Goal: Use online tool/utility: Utilize a website feature to perform a specific function

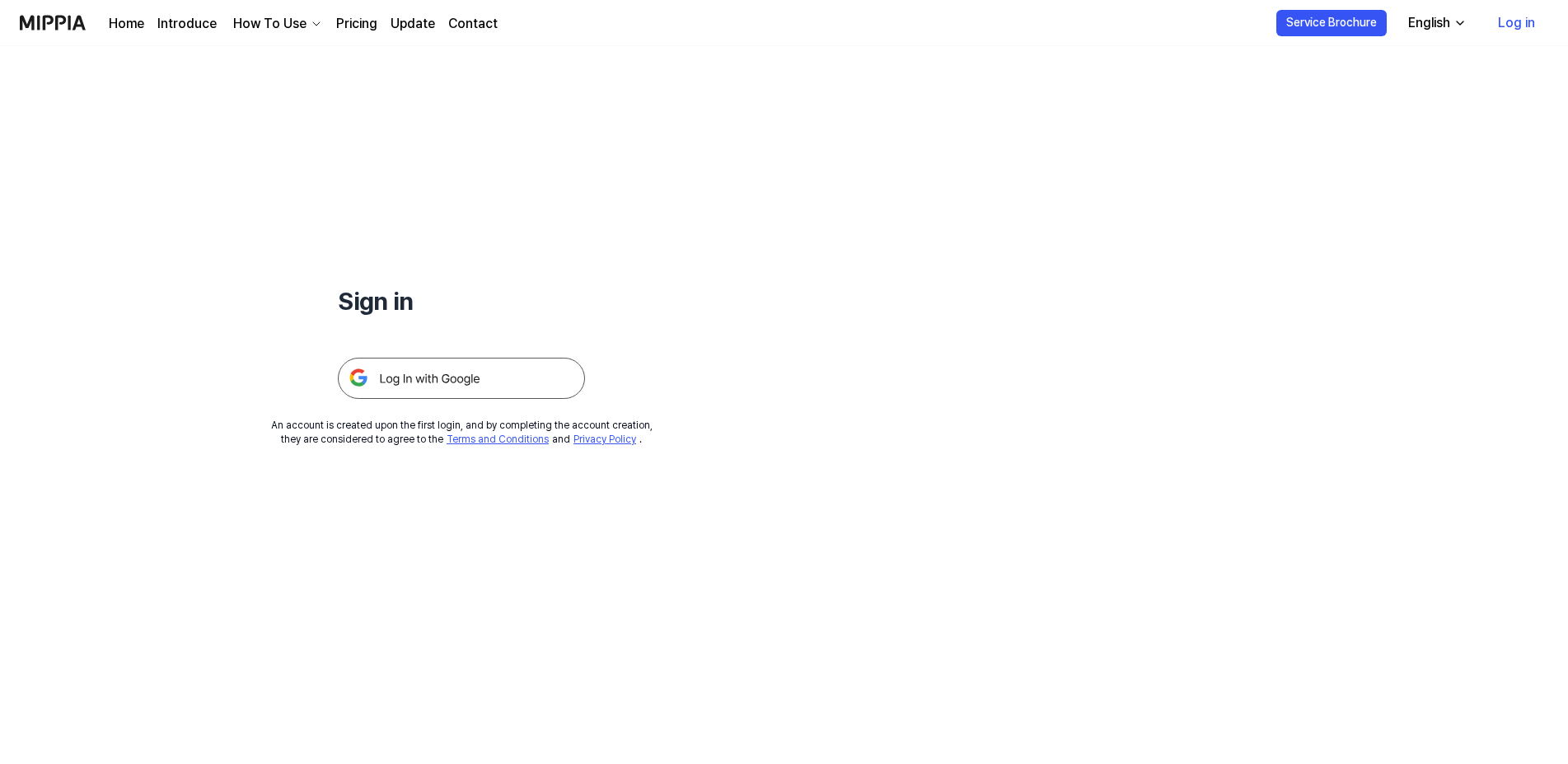
click at [451, 380] on img at bounding box center [461, 379] width 247 height 41
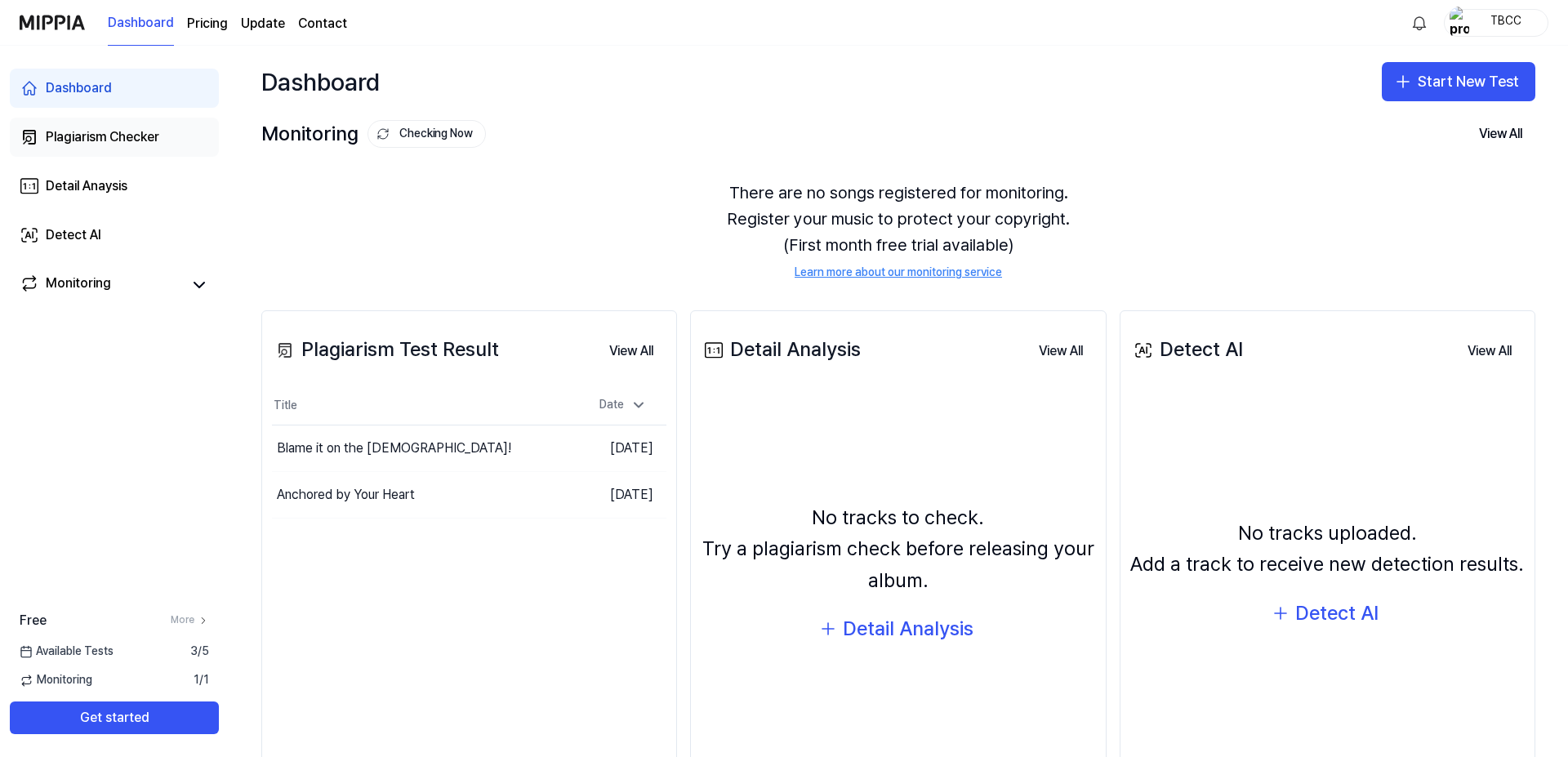
click at [139, 137] on div "Plagiarism Checker" at bounding box center [103, 136] width 114 height 20
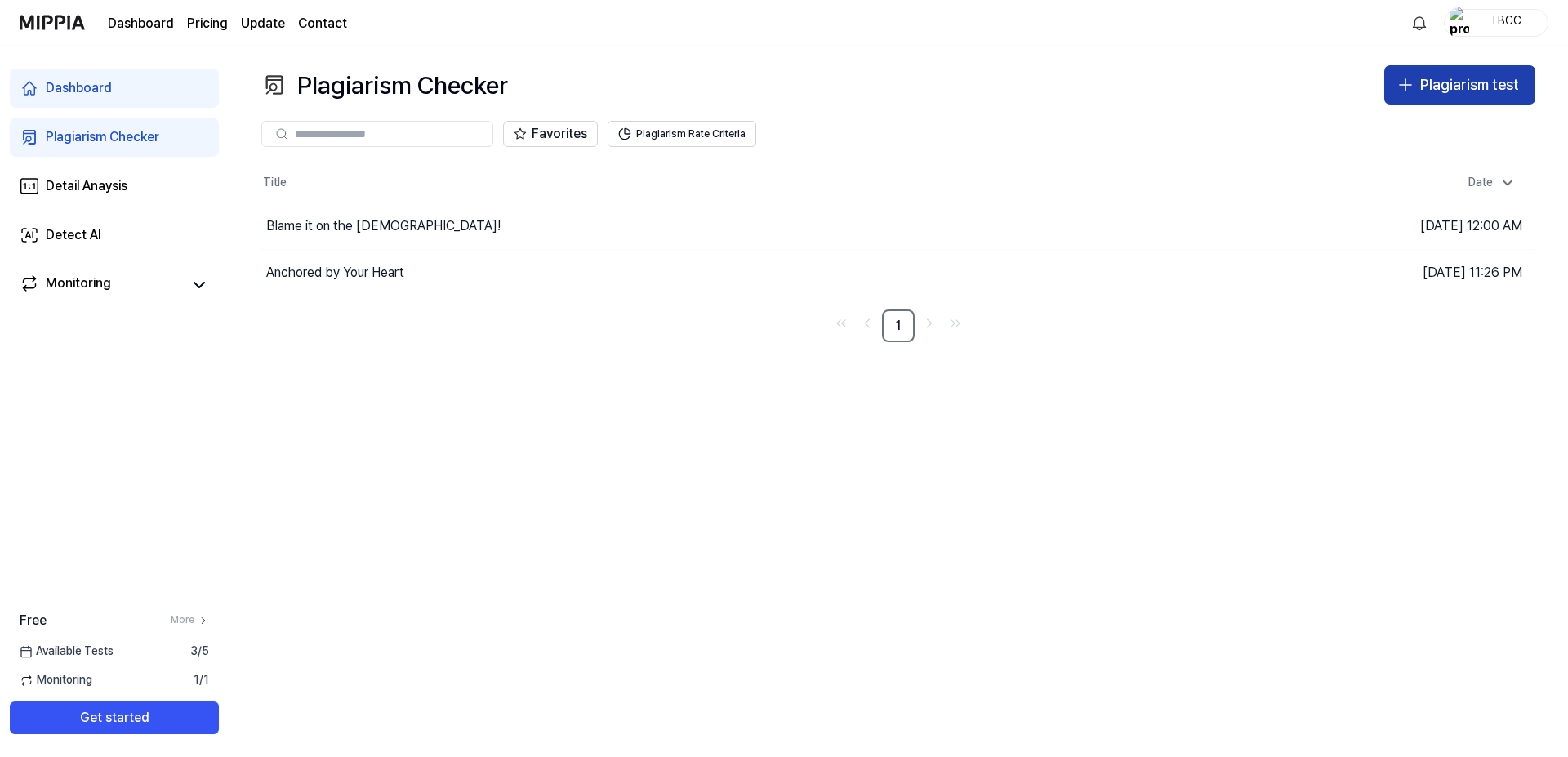
click at [1391, 84] on button "Plagiarism test" at bounding box center [1460, 85] width 151 height 39
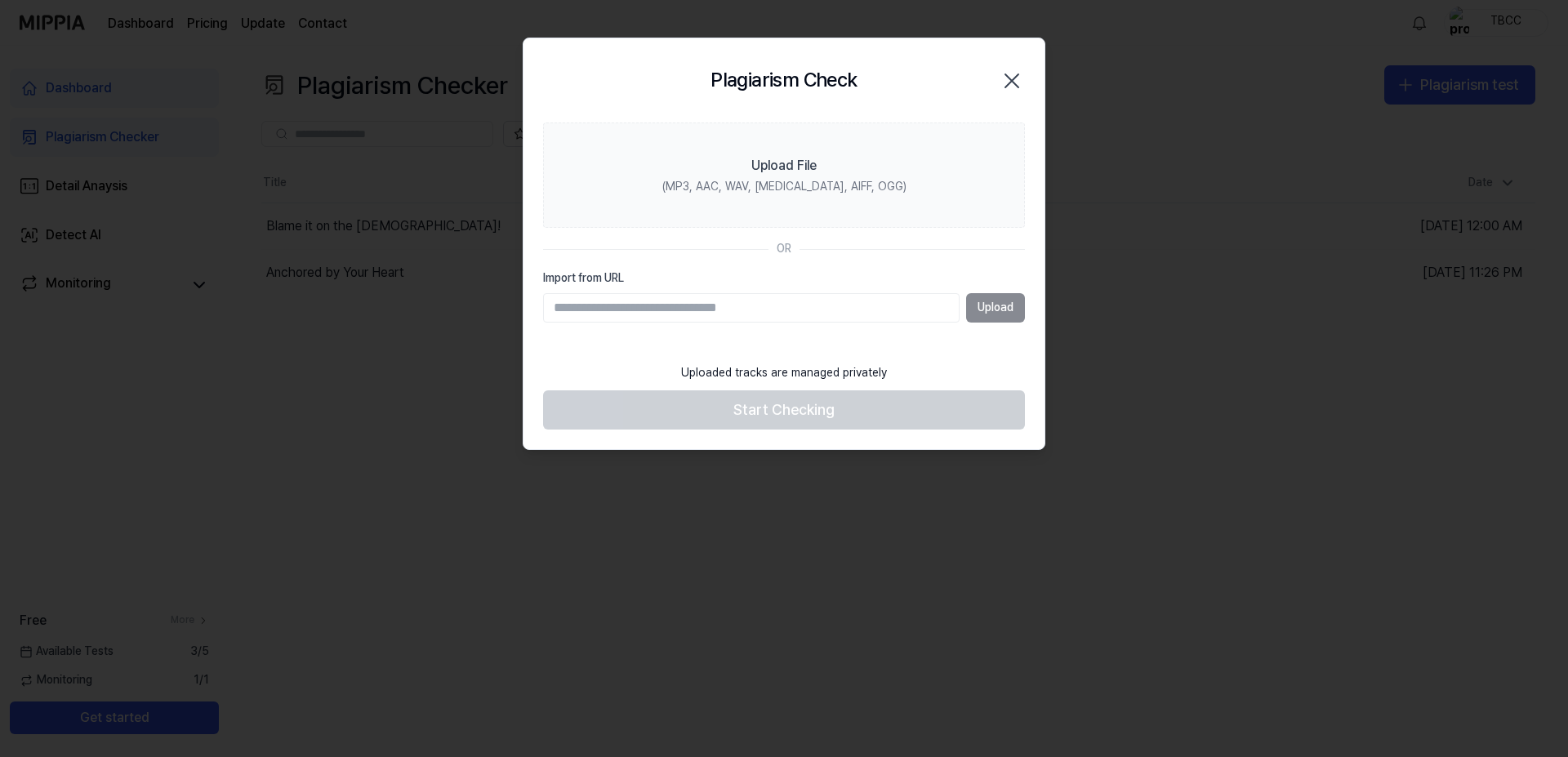
click at [689, 312] on input "Import from URL" at bounding box center [751, 307] width 416 height 29
paste input "**********"
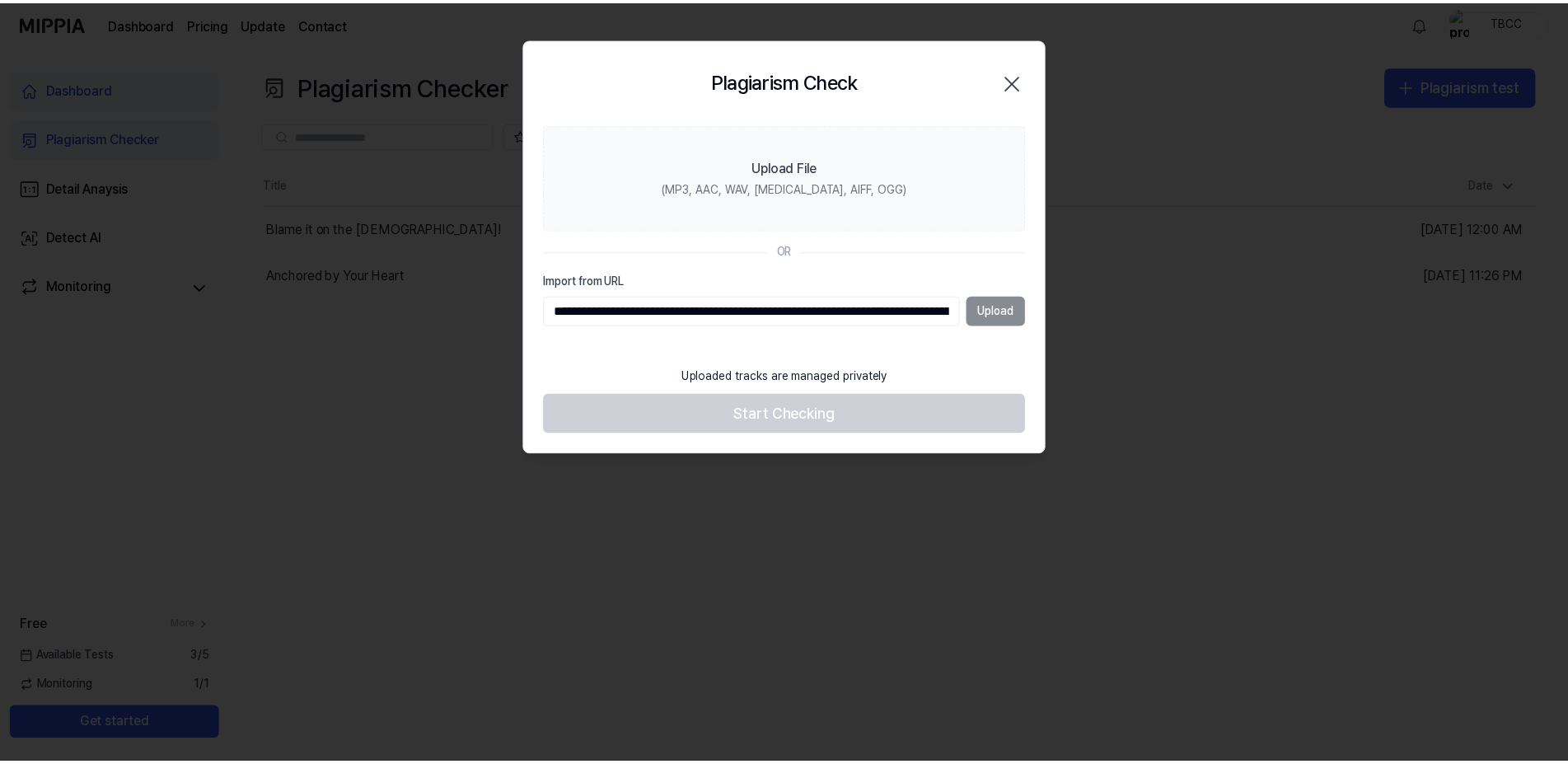
scroll to position [0, 601]
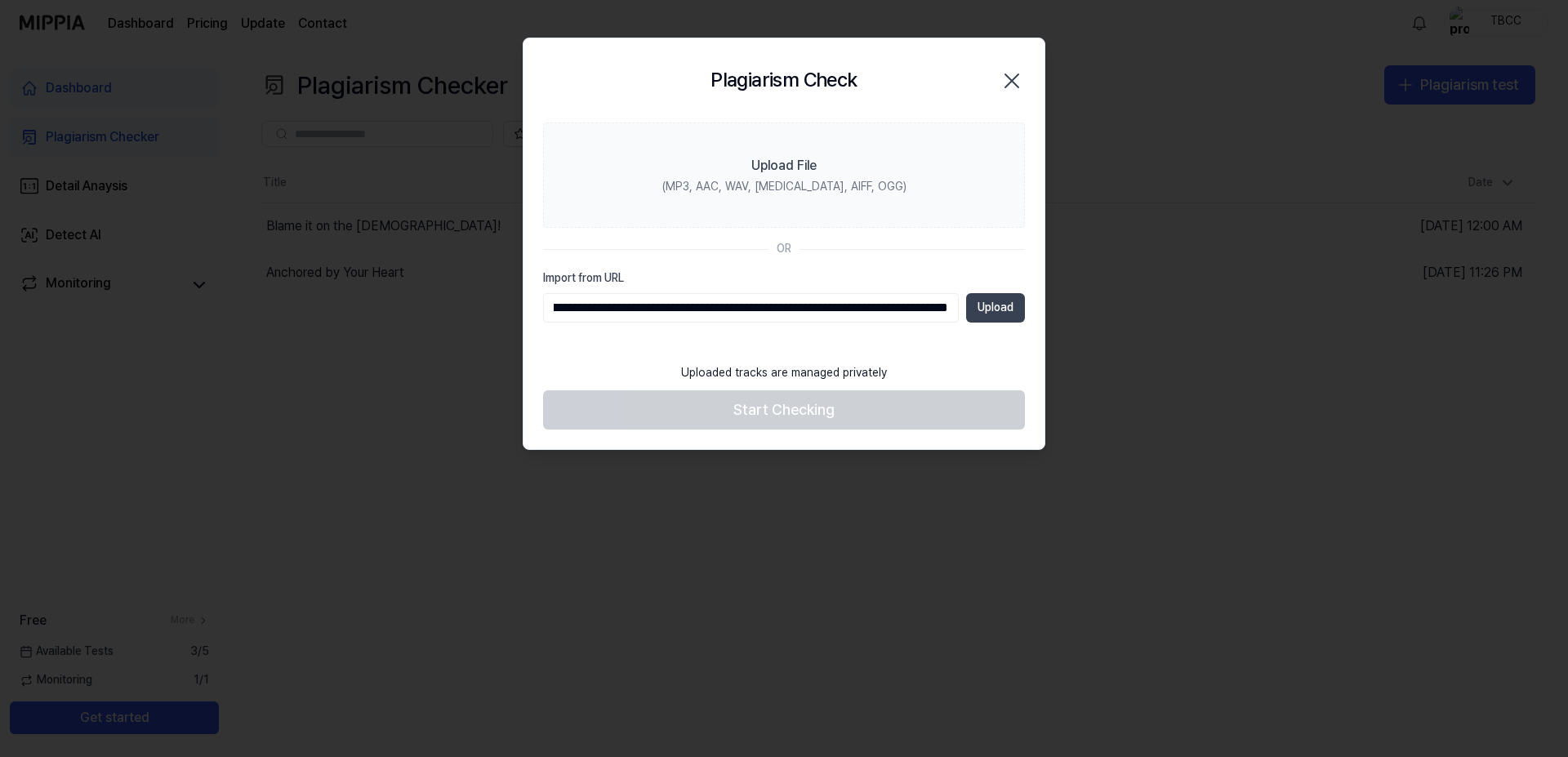
type input "**********"
click at [1015, 304] on button "Upload" at bounding box center [995, 307] width 59 height 29
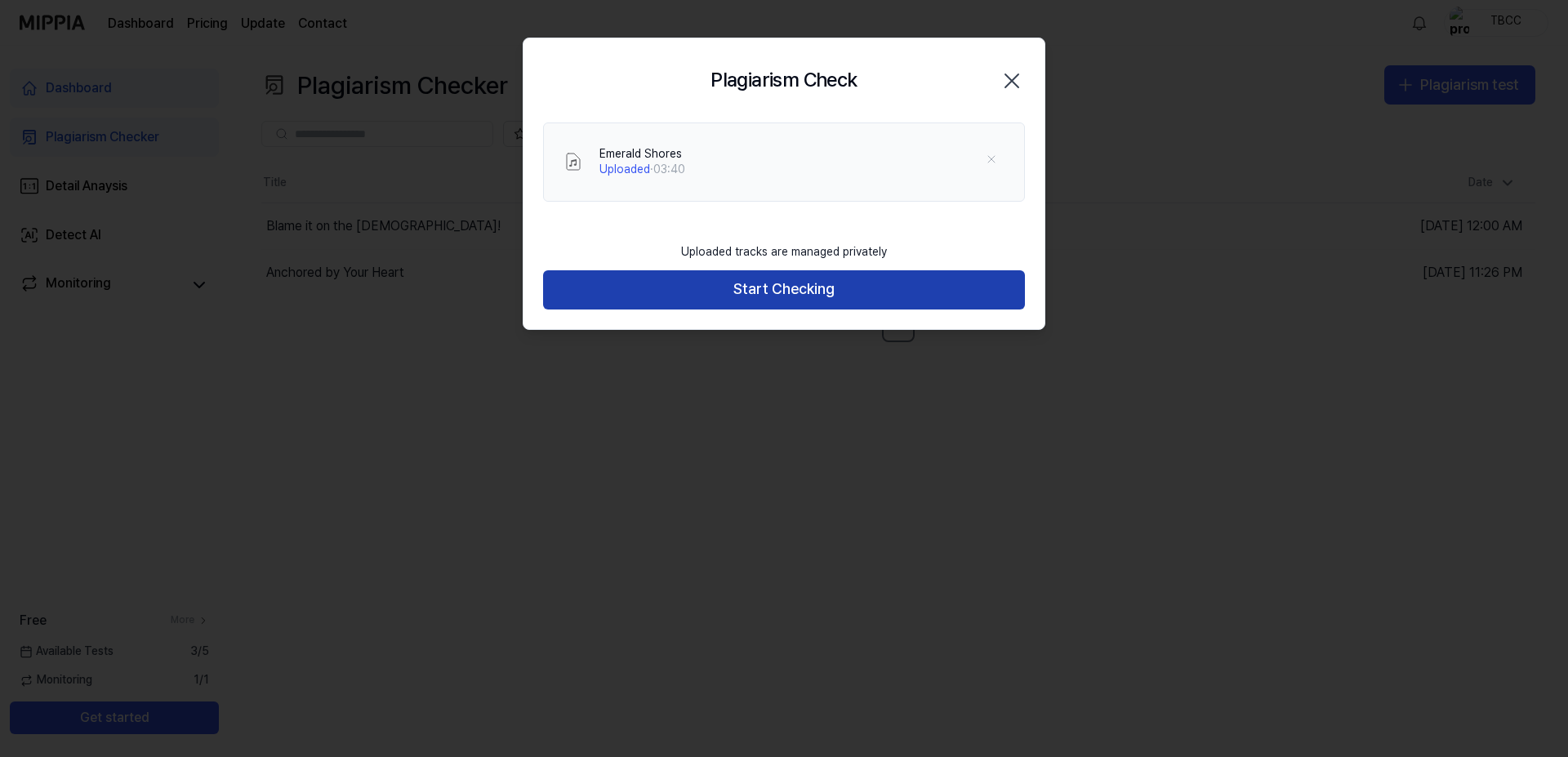
click at [761, 296] on button "Start Checking" at bounding box center [784, 290] width 482 height 39
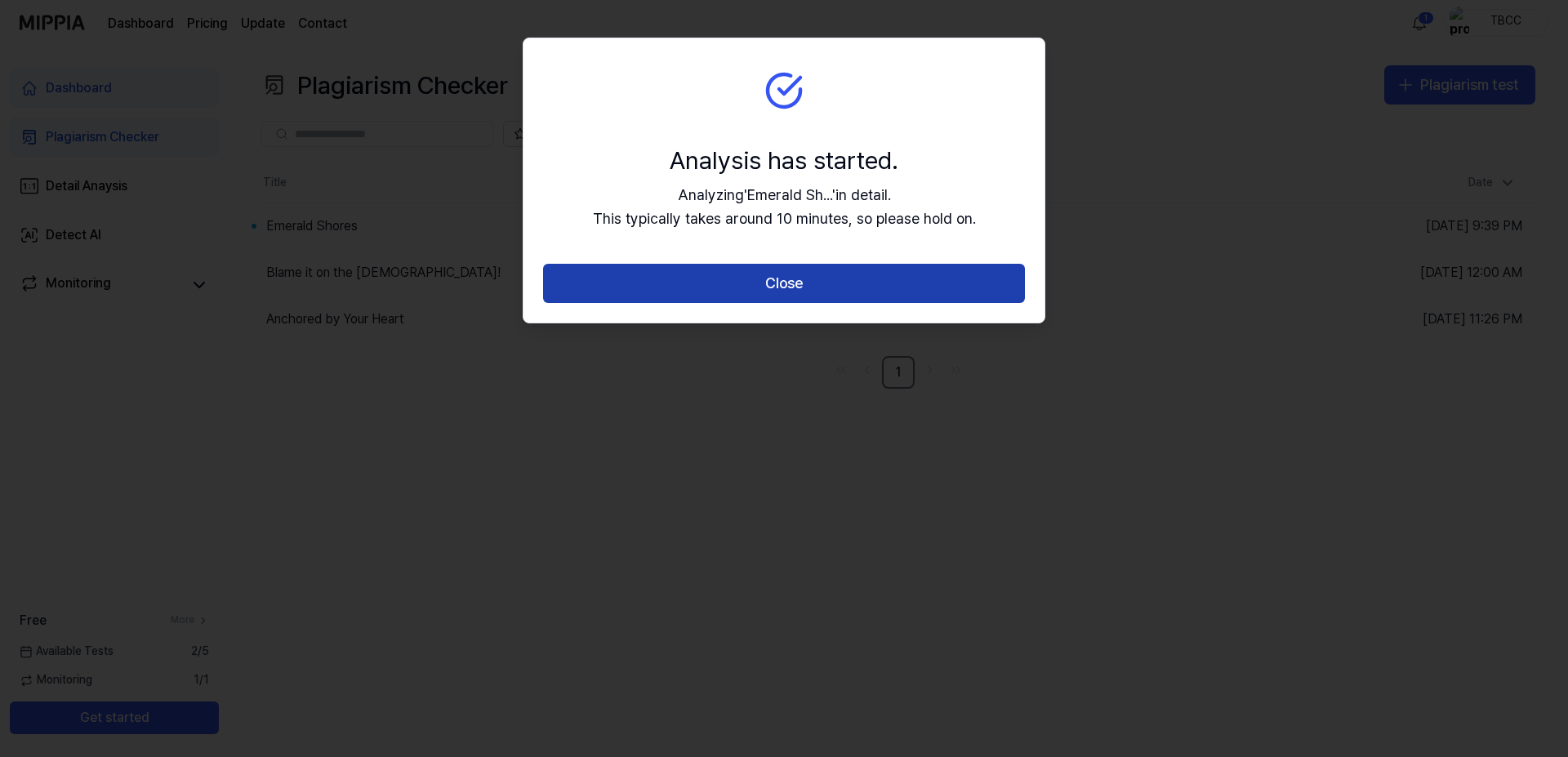
click at [930, 294] on button "Close" at bounding box center [784, 284] width 482 height 39
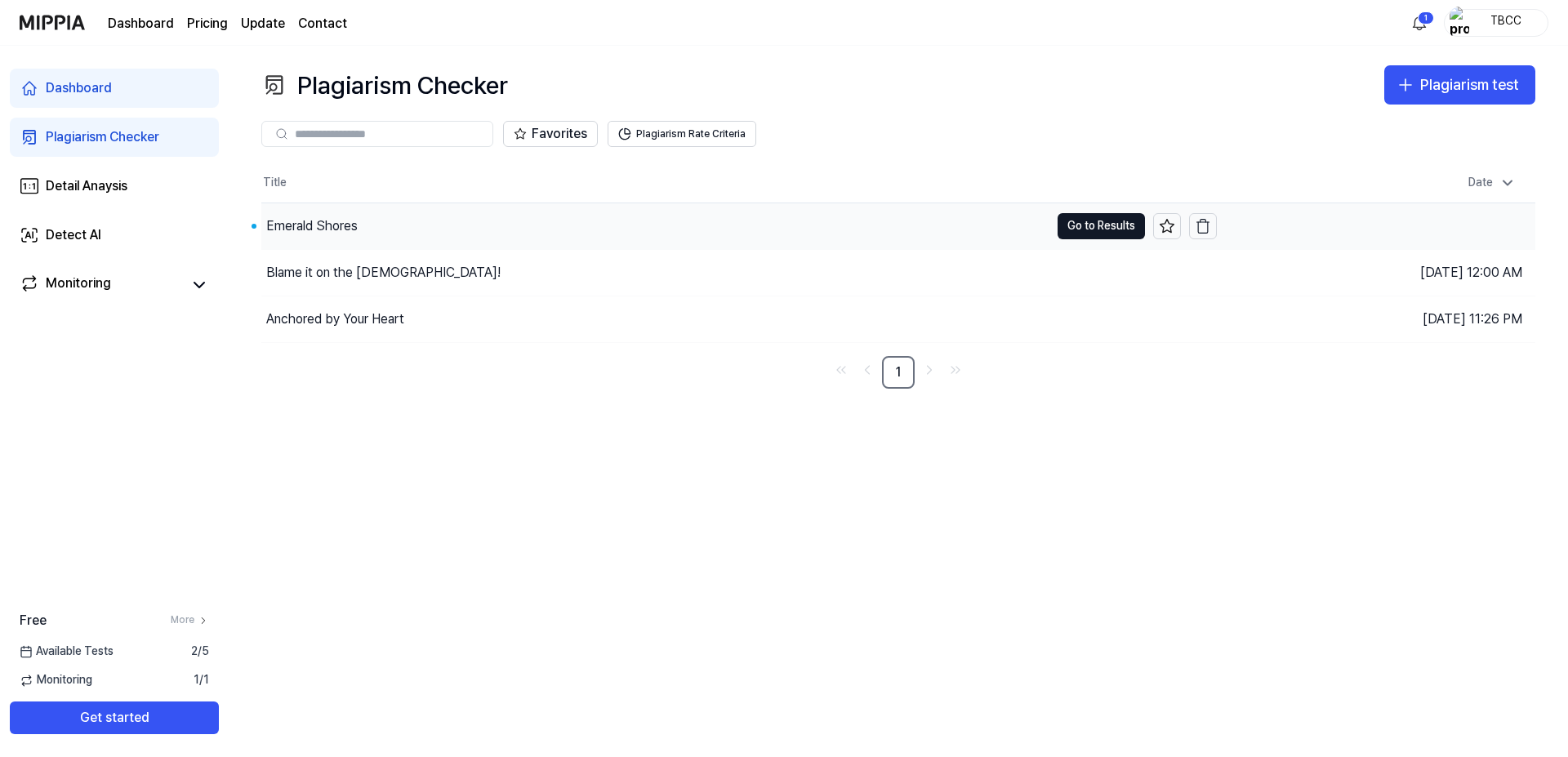
click at [379, 225] on div "Emerald Shores" at bounding box center [655, 226] width 788 height 46
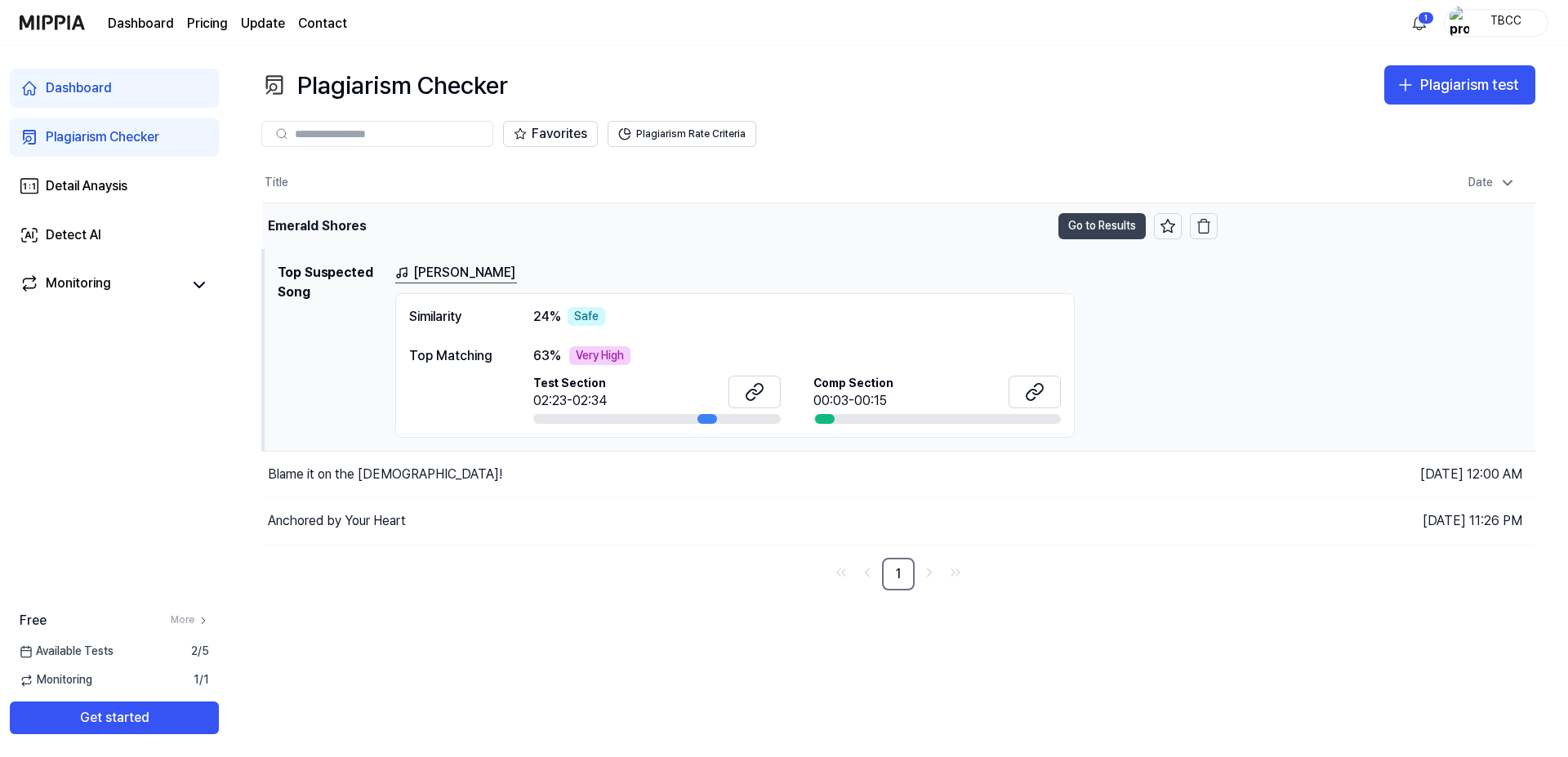
click at [1113, 223] on button "Go to Results" at bounding box center [1102, 226] width 88 height 26
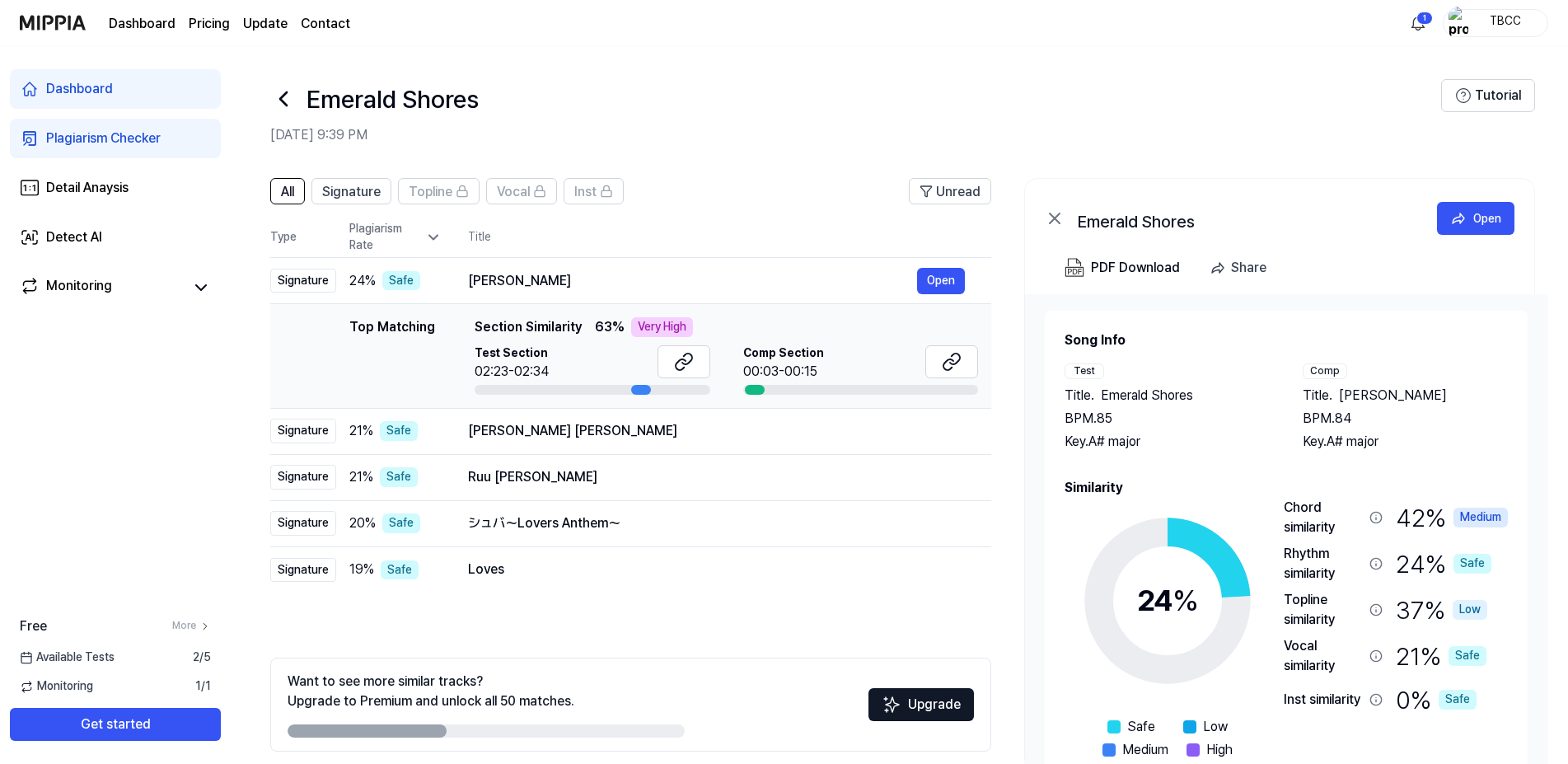
scroll to position [50, 0]
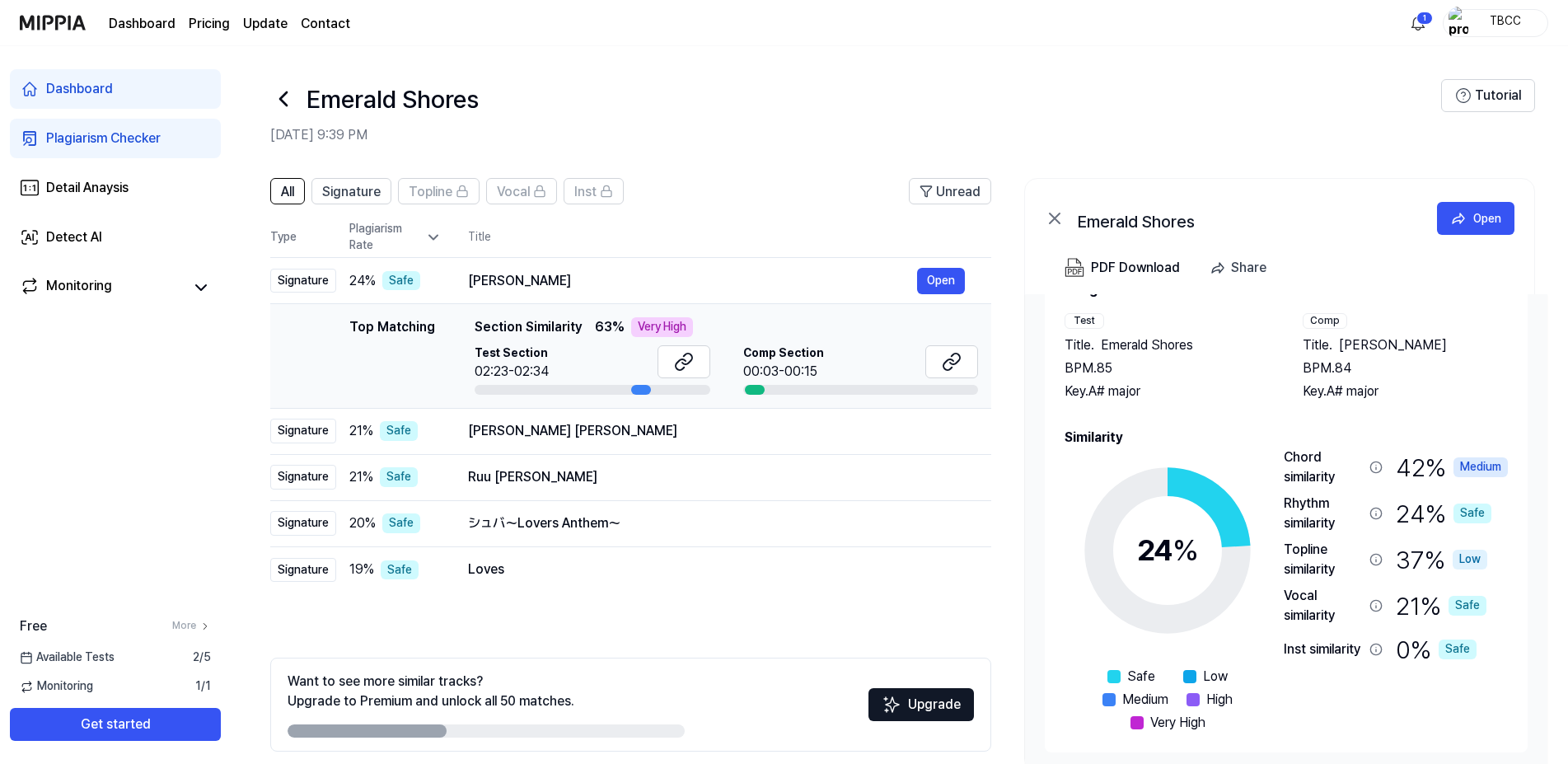
click at [596, 325] on span "63 %" at bounding box center [609, 327] width 29 height 20
click at [659, 329] on div "Very High" at bounding box center [662, 327] width 62 height 20
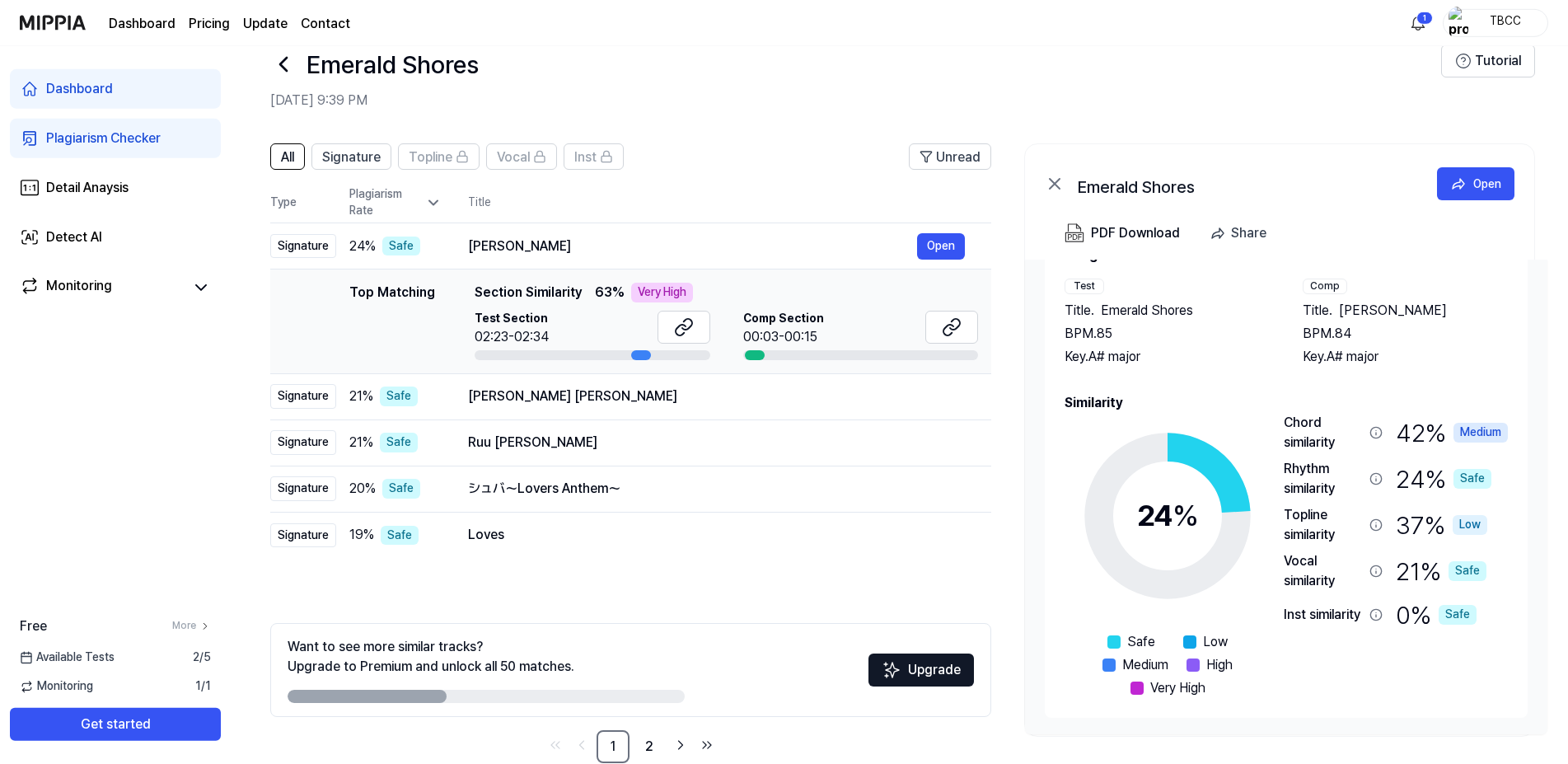
scroll to position [67, 0]
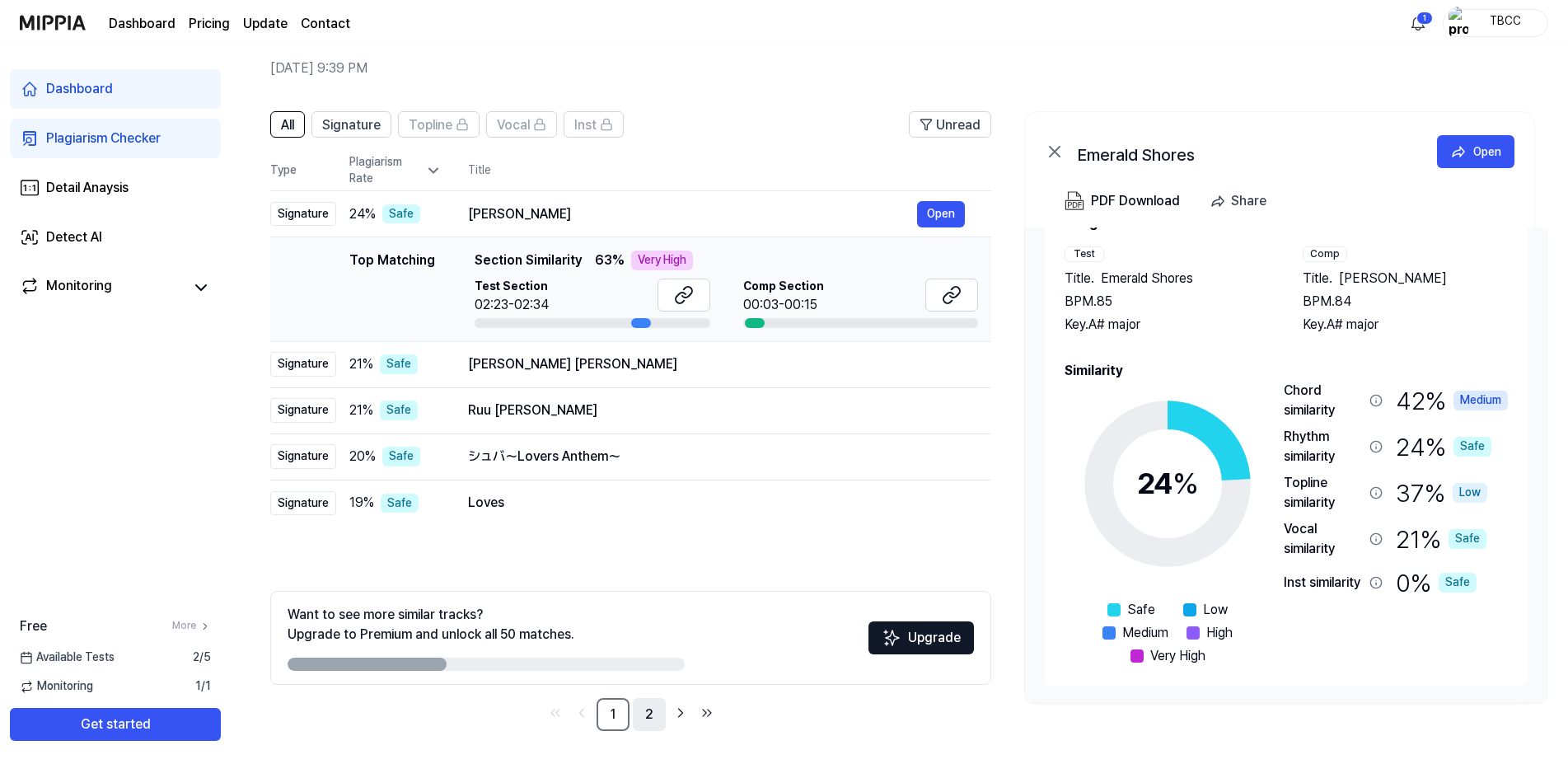
click at [644, 713] on link "2" at bounding box center [649, 714] width 33 height 33
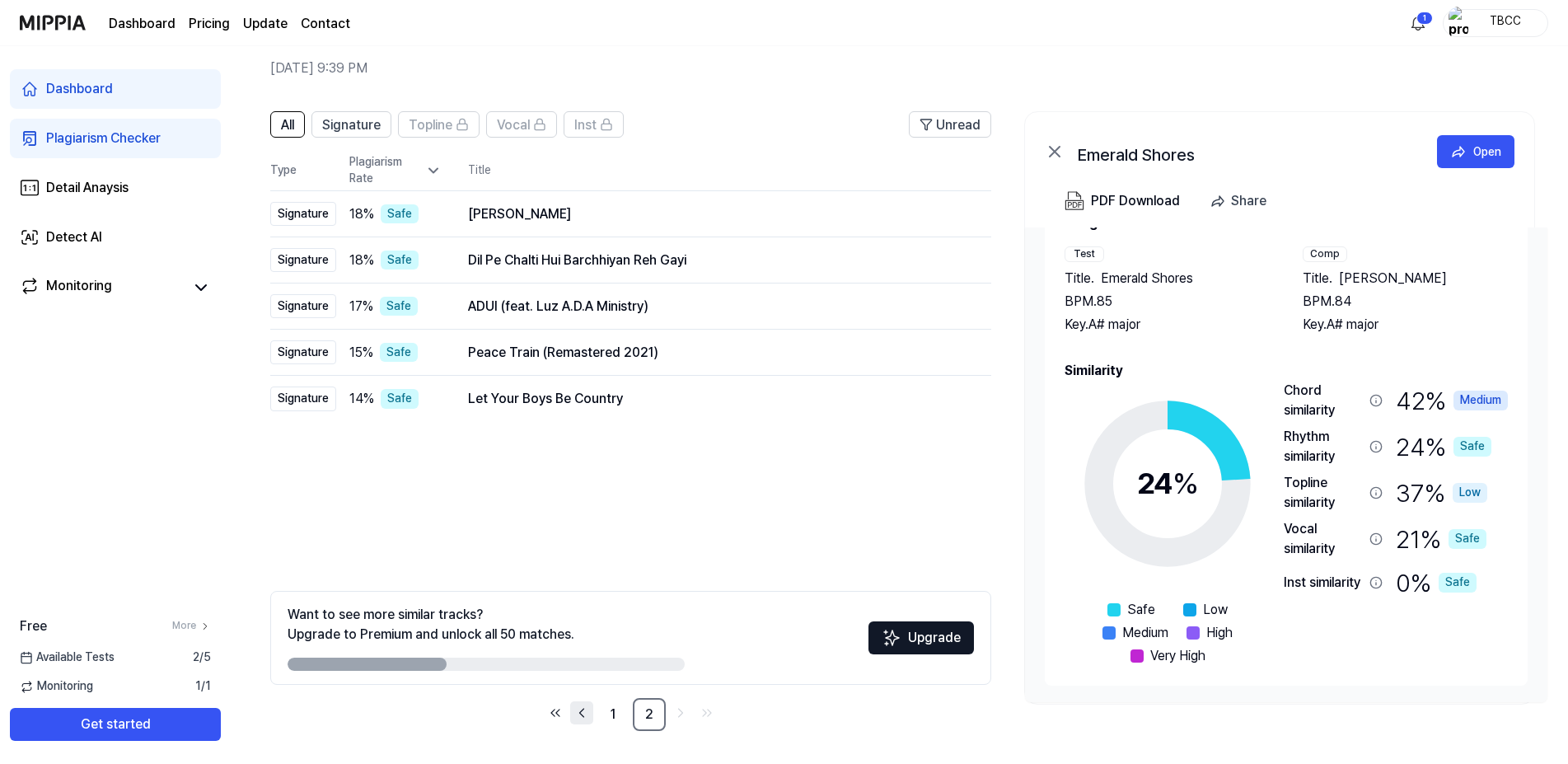
click at [583, 708] on icon "Go to previous page" at bounding box center [581, 712] width 4 height 8
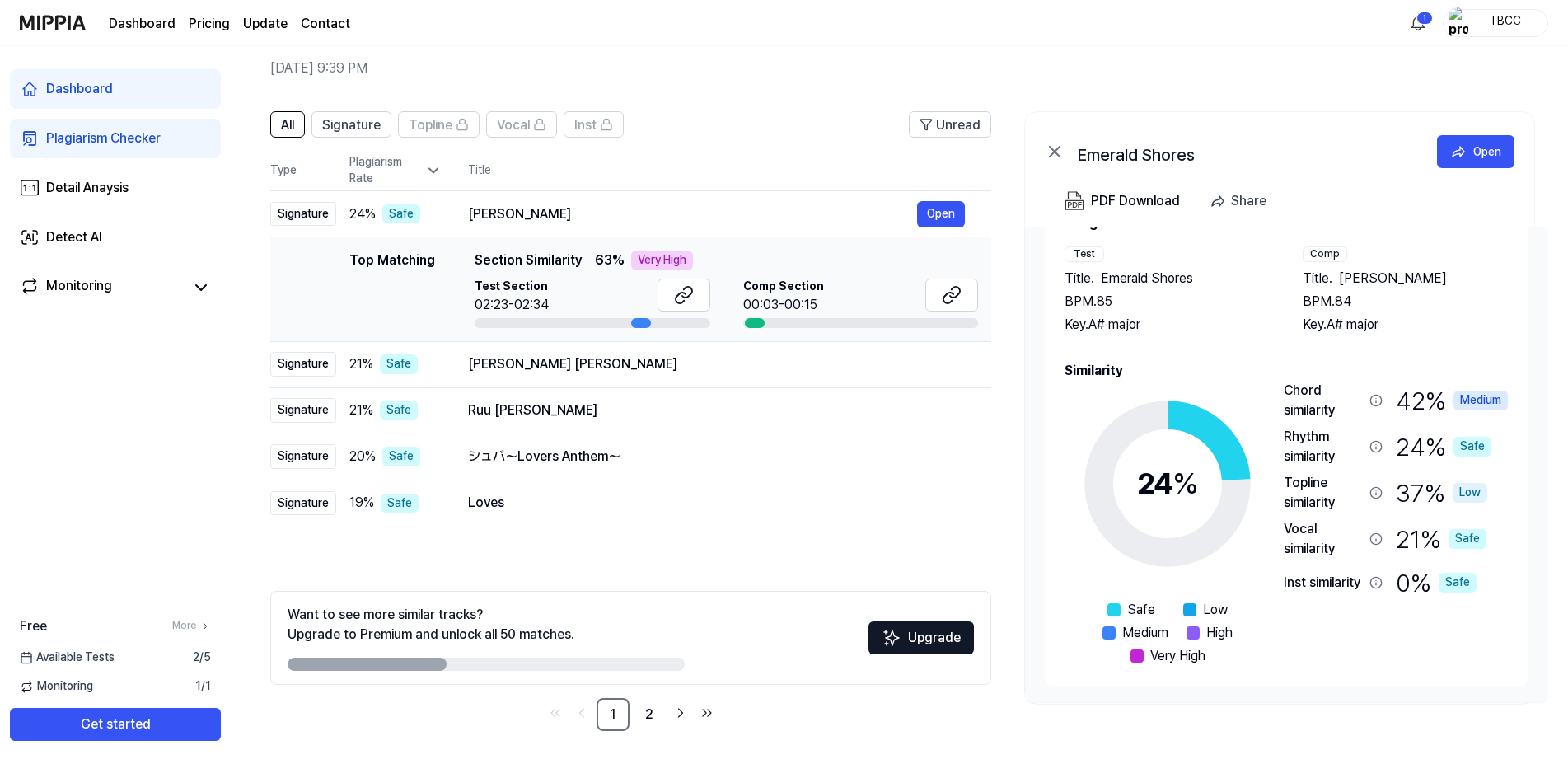
click at [333, 299] on div "Top Matching Top Matching Section Similarity 63 % Very High Test Section 02:23-…" at bounding box center [630, 289] width 694 height 77
click at [946, 214] on button "Open" at bounding box center [941, 214] width 48 height 26
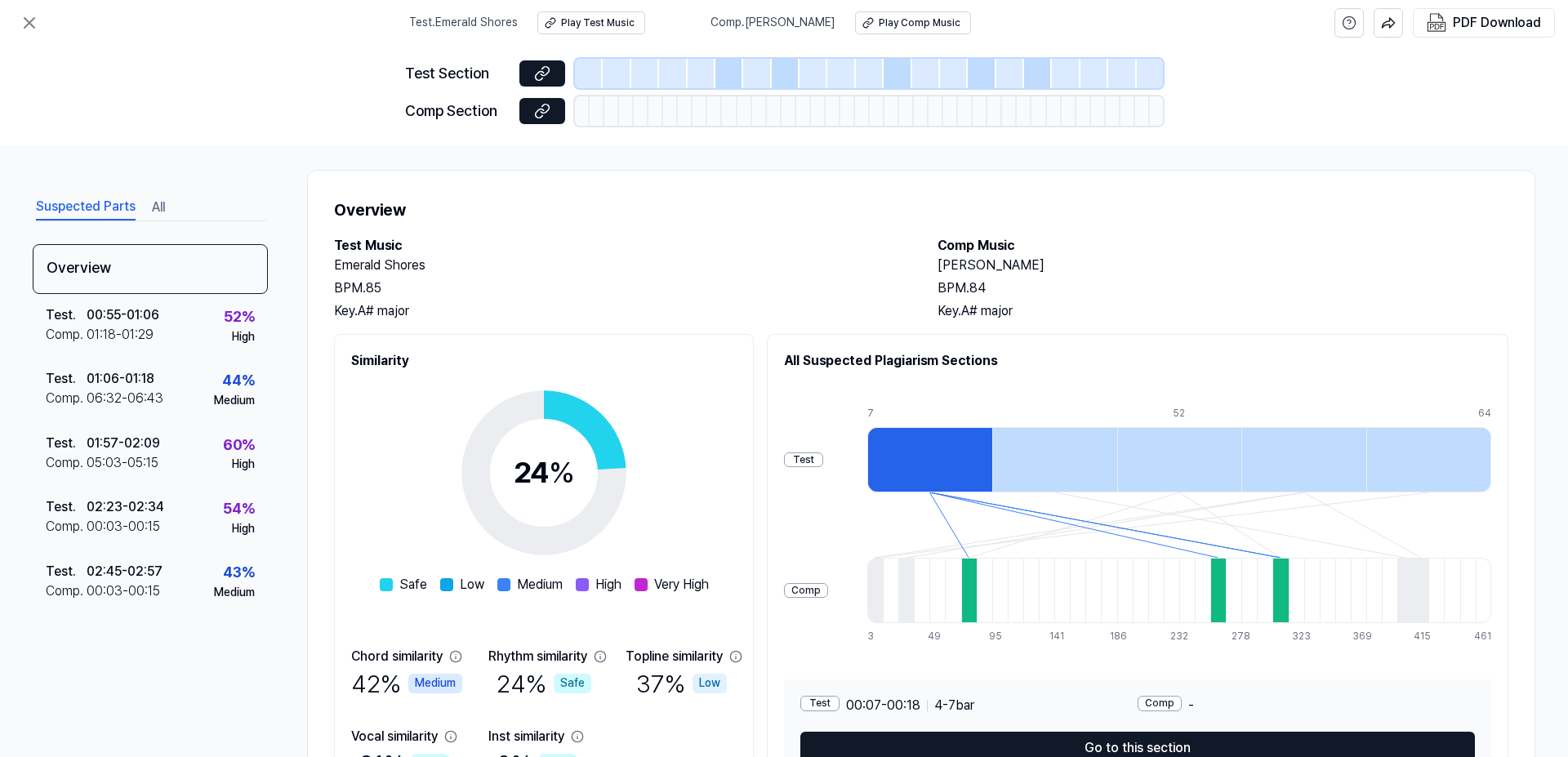
scroll to position [0, 0]
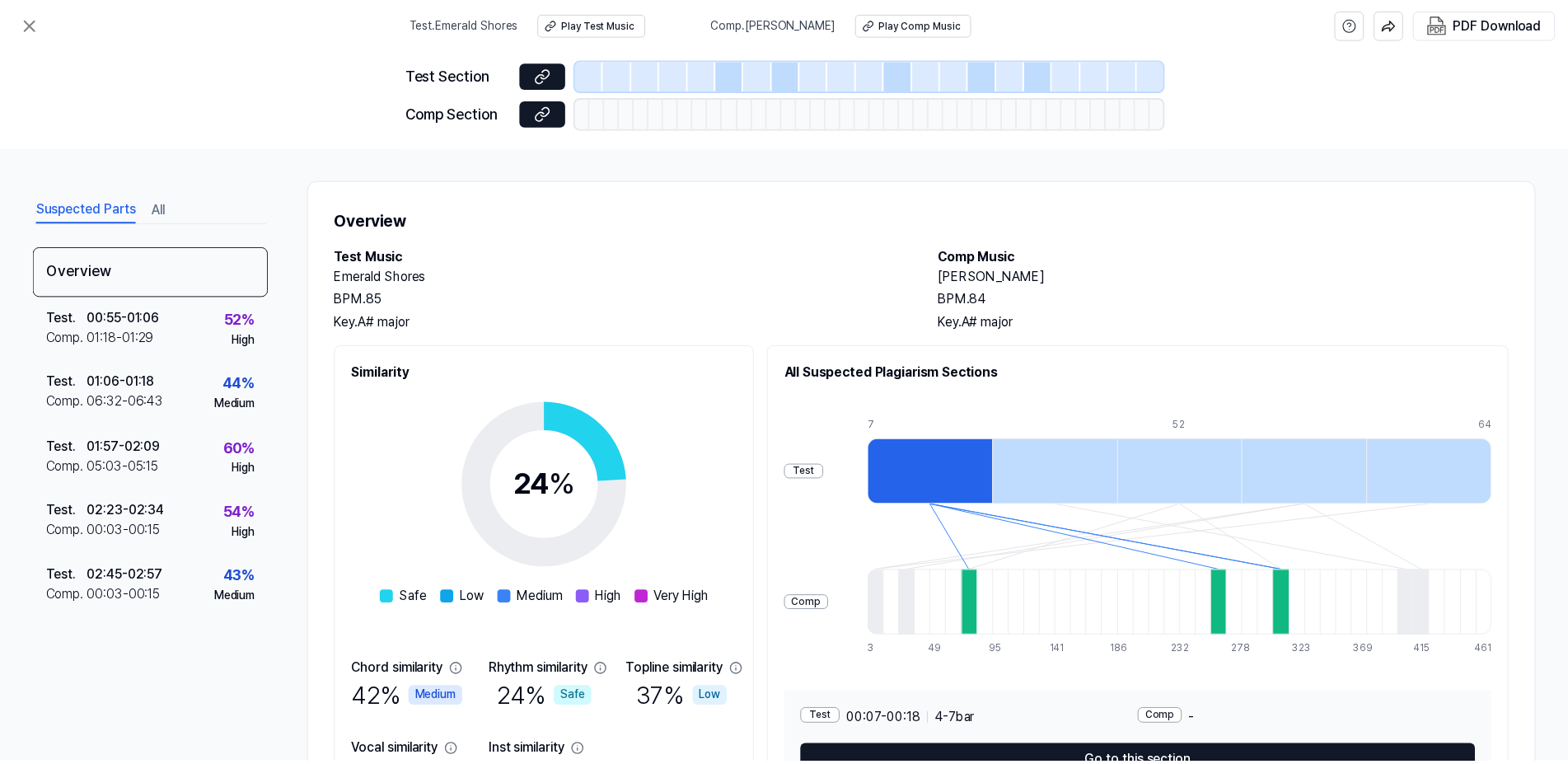
scroll to position [67, 0]
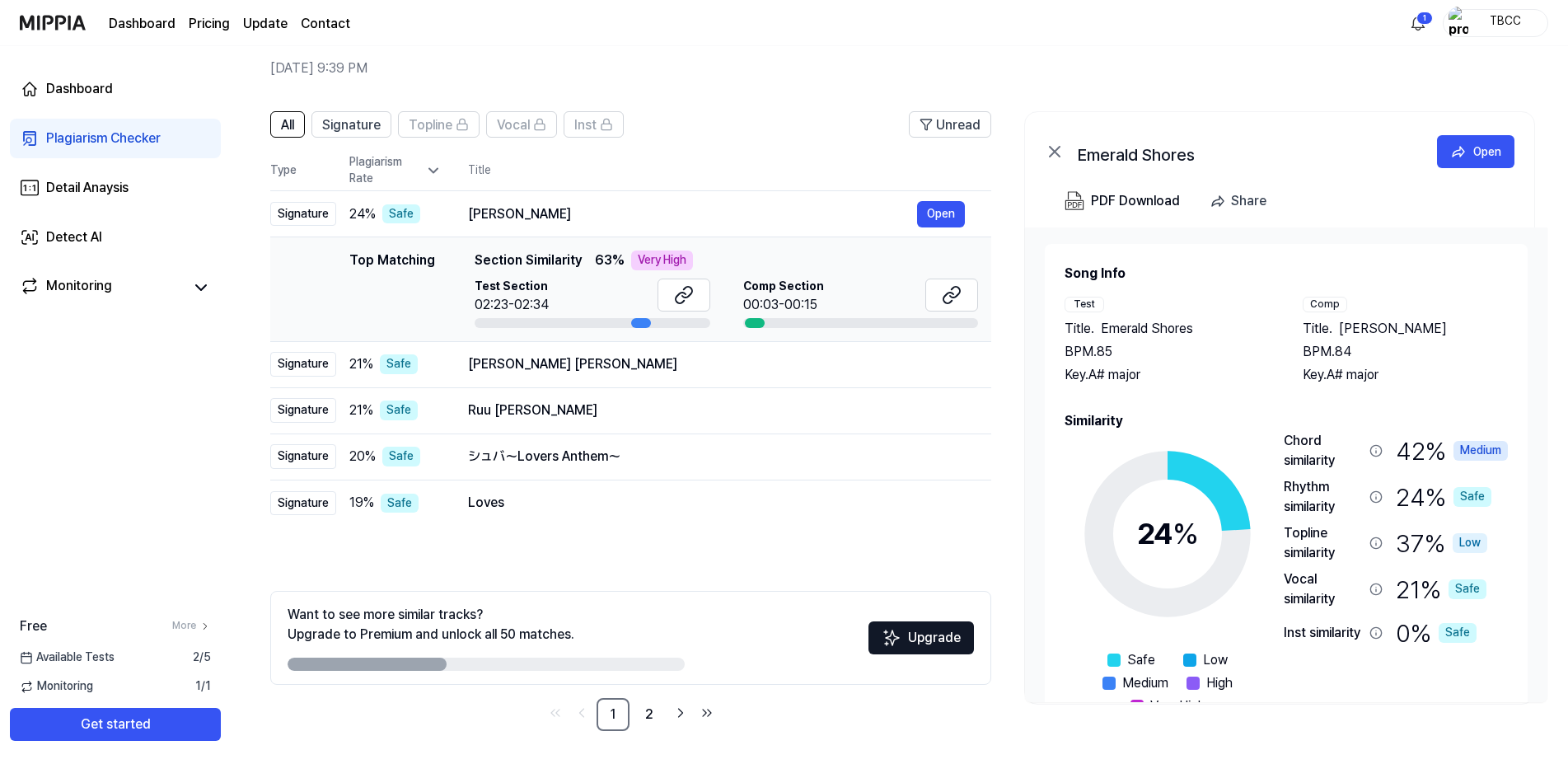
click at [1419, 451] on div "42 % Medium" at bounding box center [1451, 451] width 112 height 40
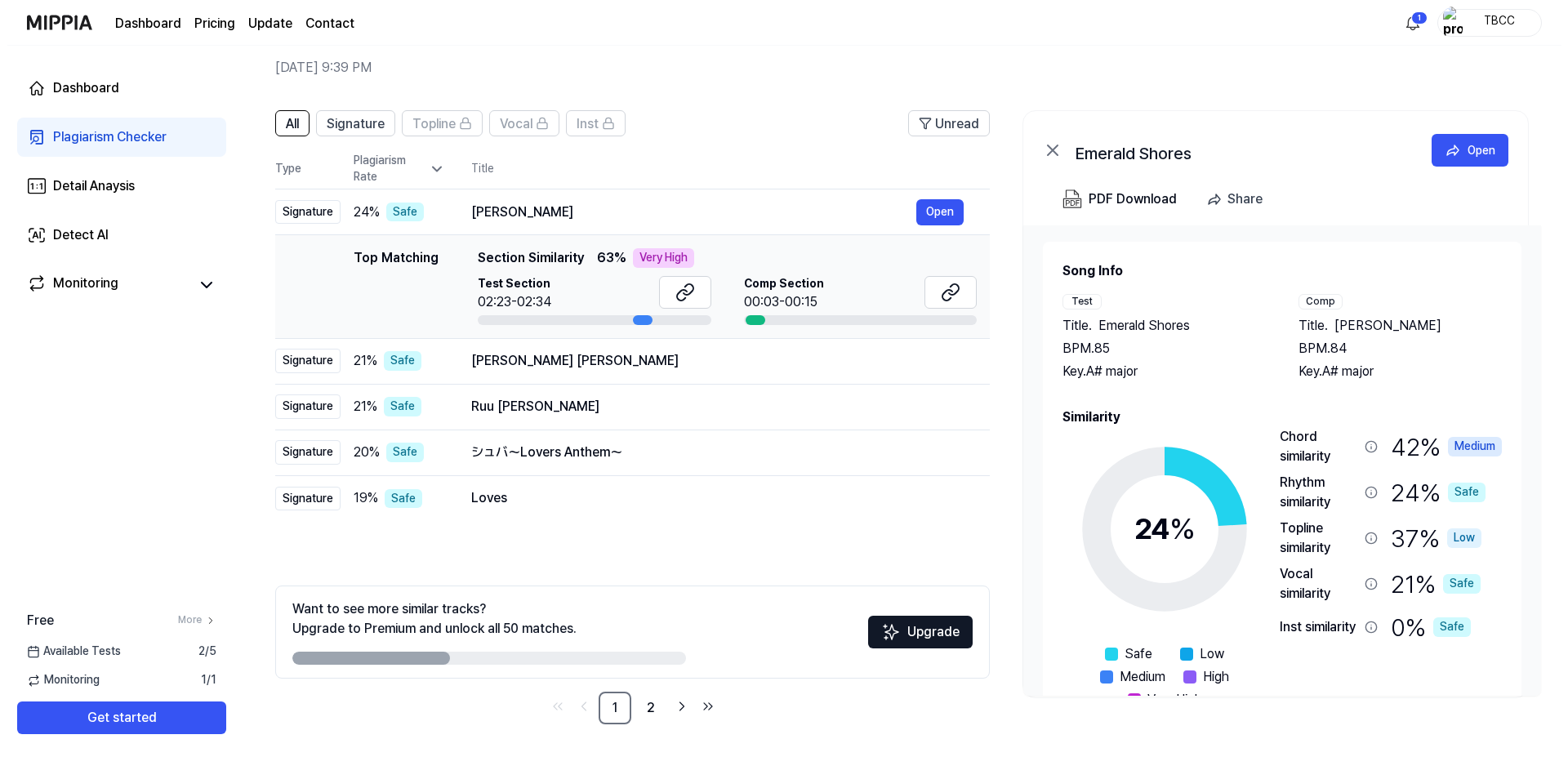
scroll to position [0, 0]
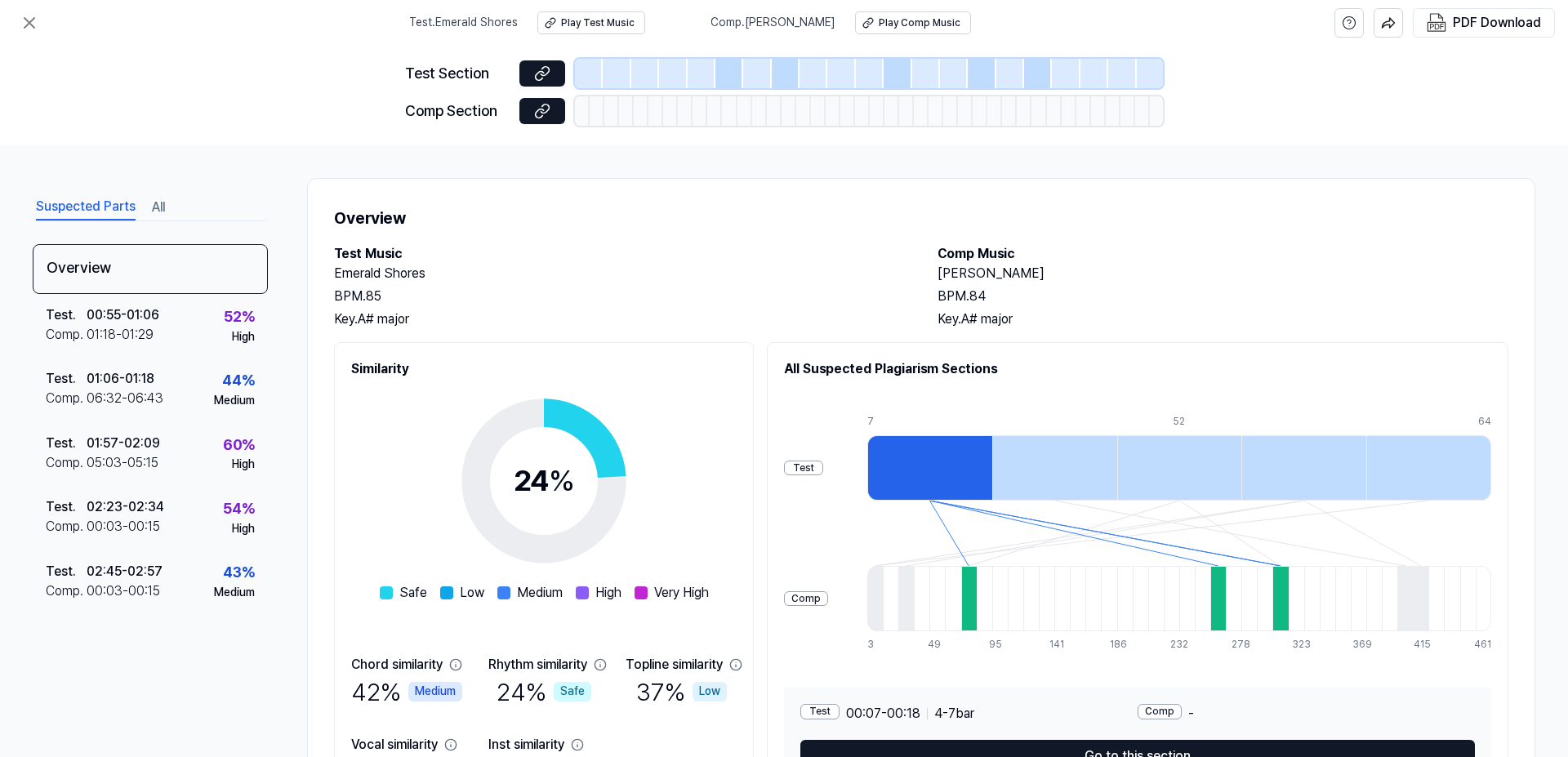
click at [930, 473] on div at bounding box center [930, 468] width 125 height 65
click at [539, 111] on icon at bounding box center [541, 110] width 16 height 16
click at [192, 329] on div "Test . 00:55 - 01:06 Comp . 01:18 - 01:29 52 % High" at bounding box center [150, 326] width 235 height 63
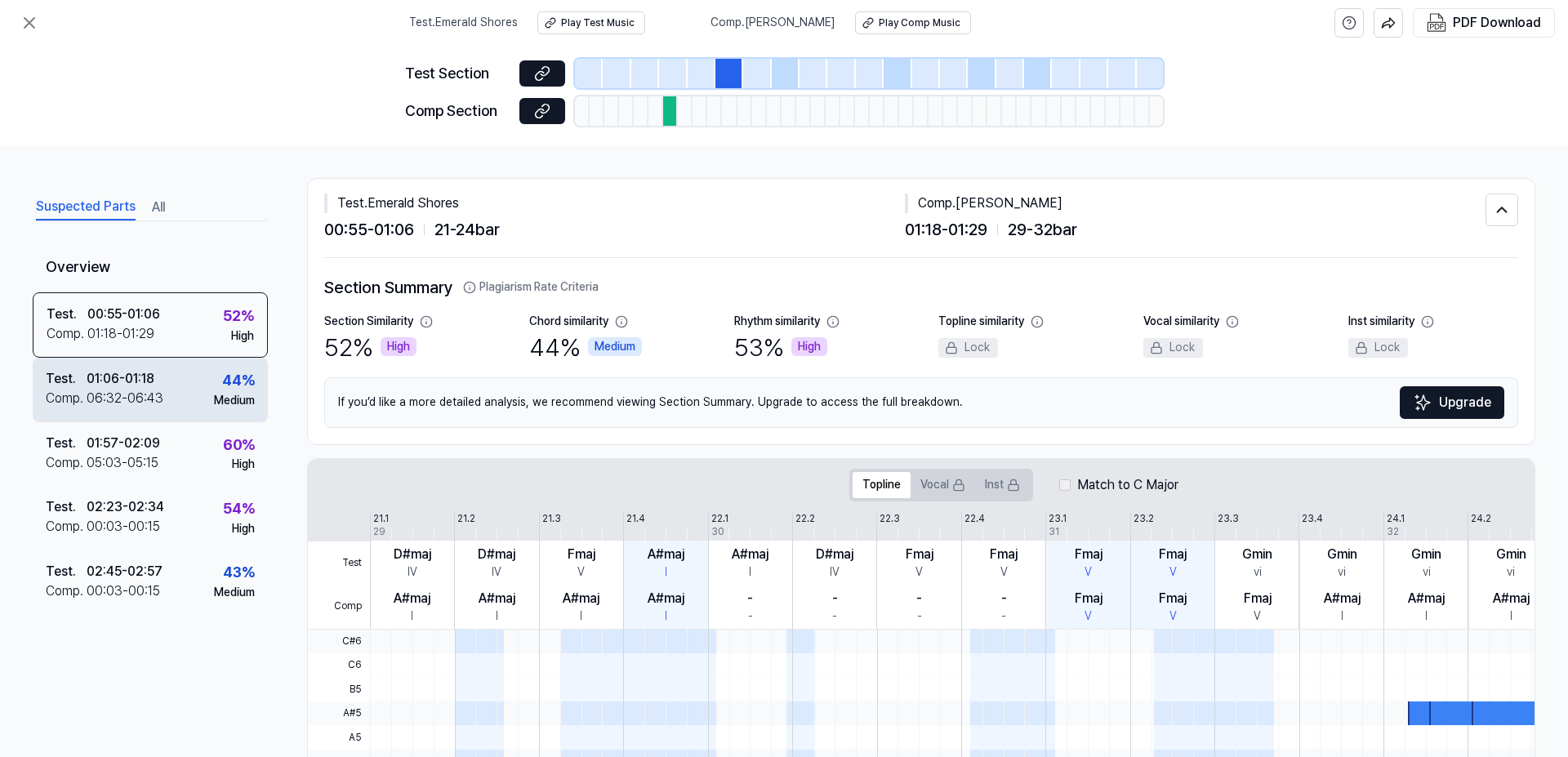
click at [143, 382] on div "01:06 - 01:18" at bounding box center [120, 378] width 68 height 20
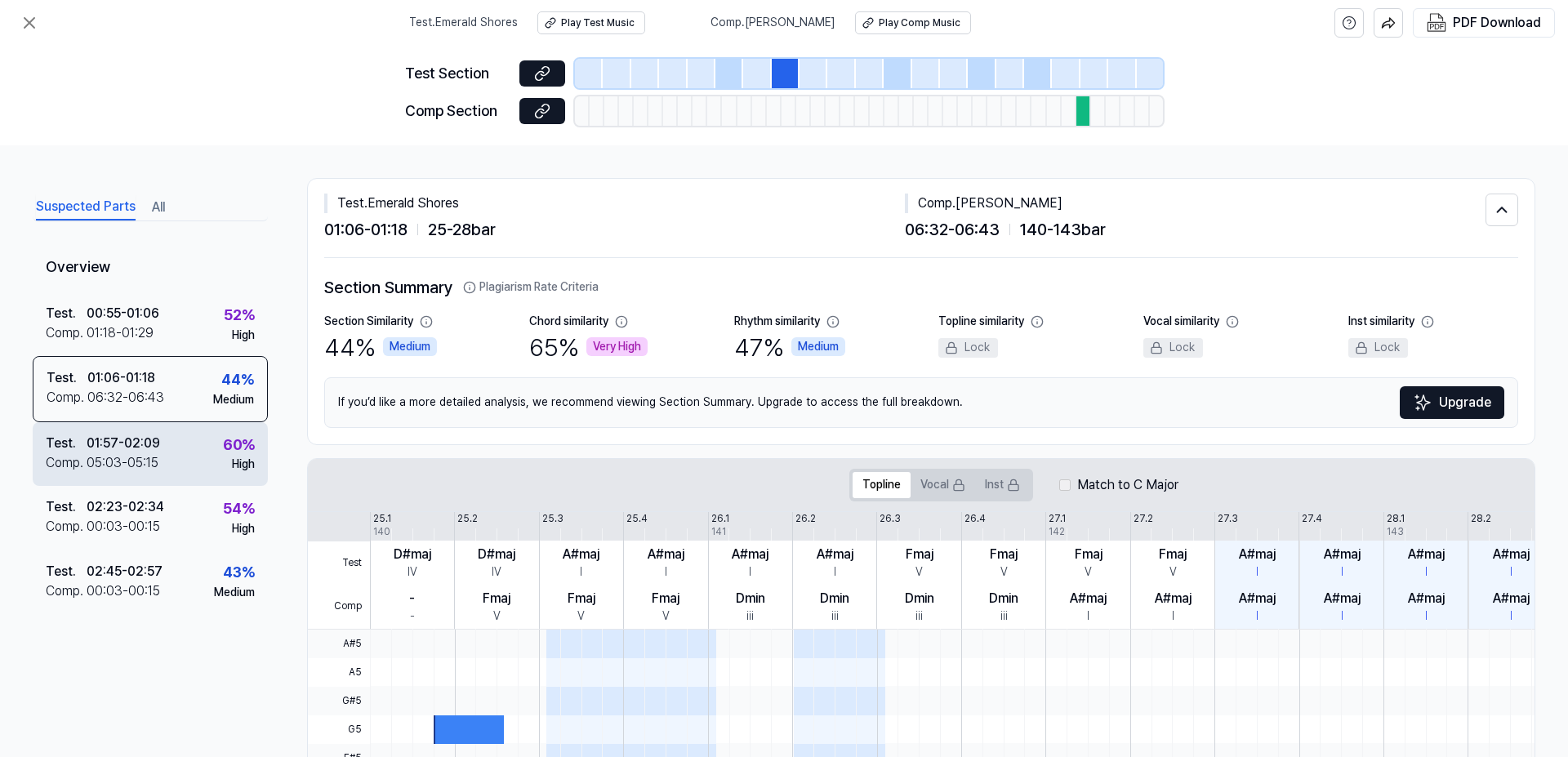
click at [128, 444] on div "01:57 - 02:09" at bounding box center [123, 443] width 74 height 20
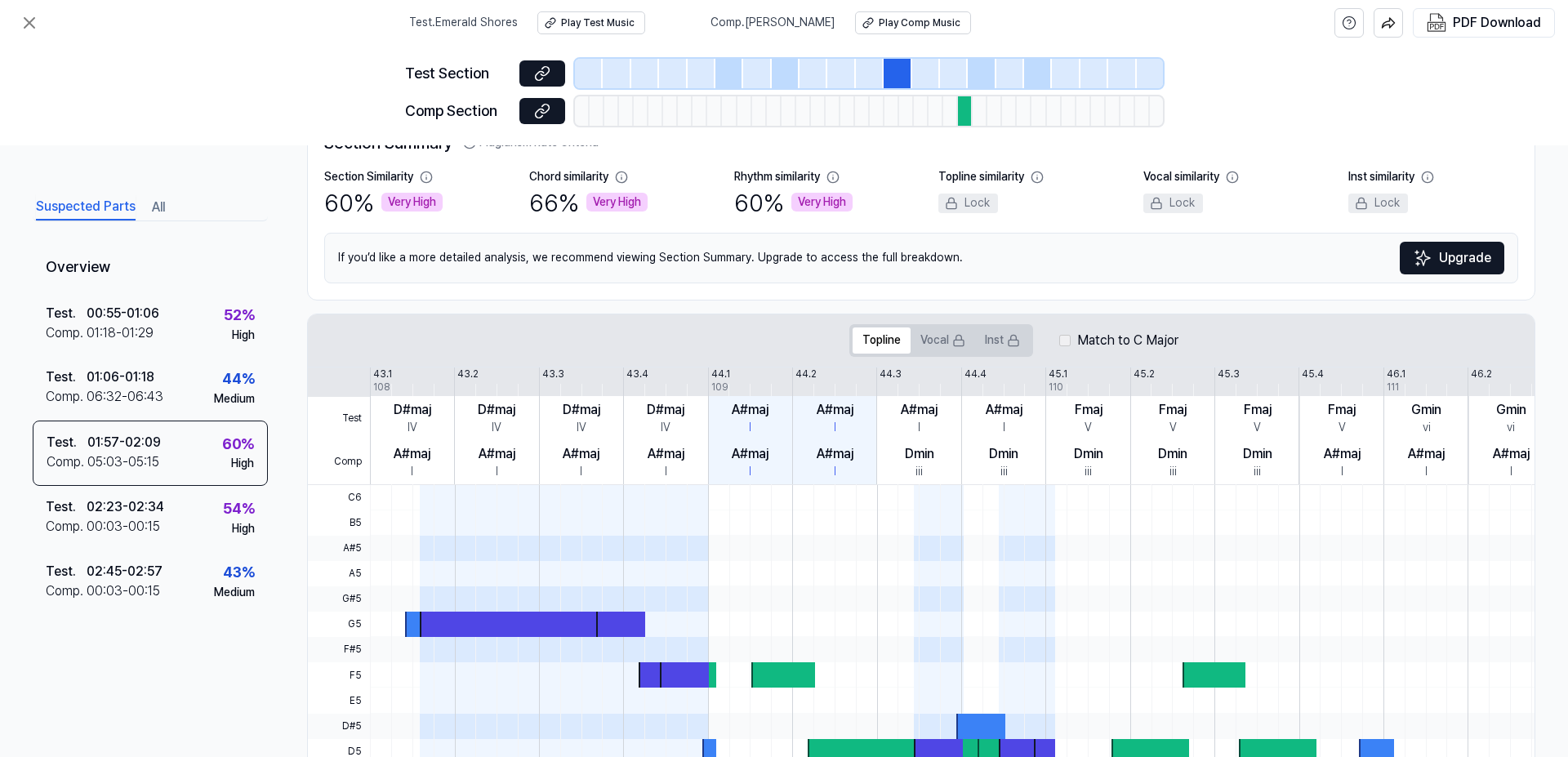
scroll to position [84, 0]
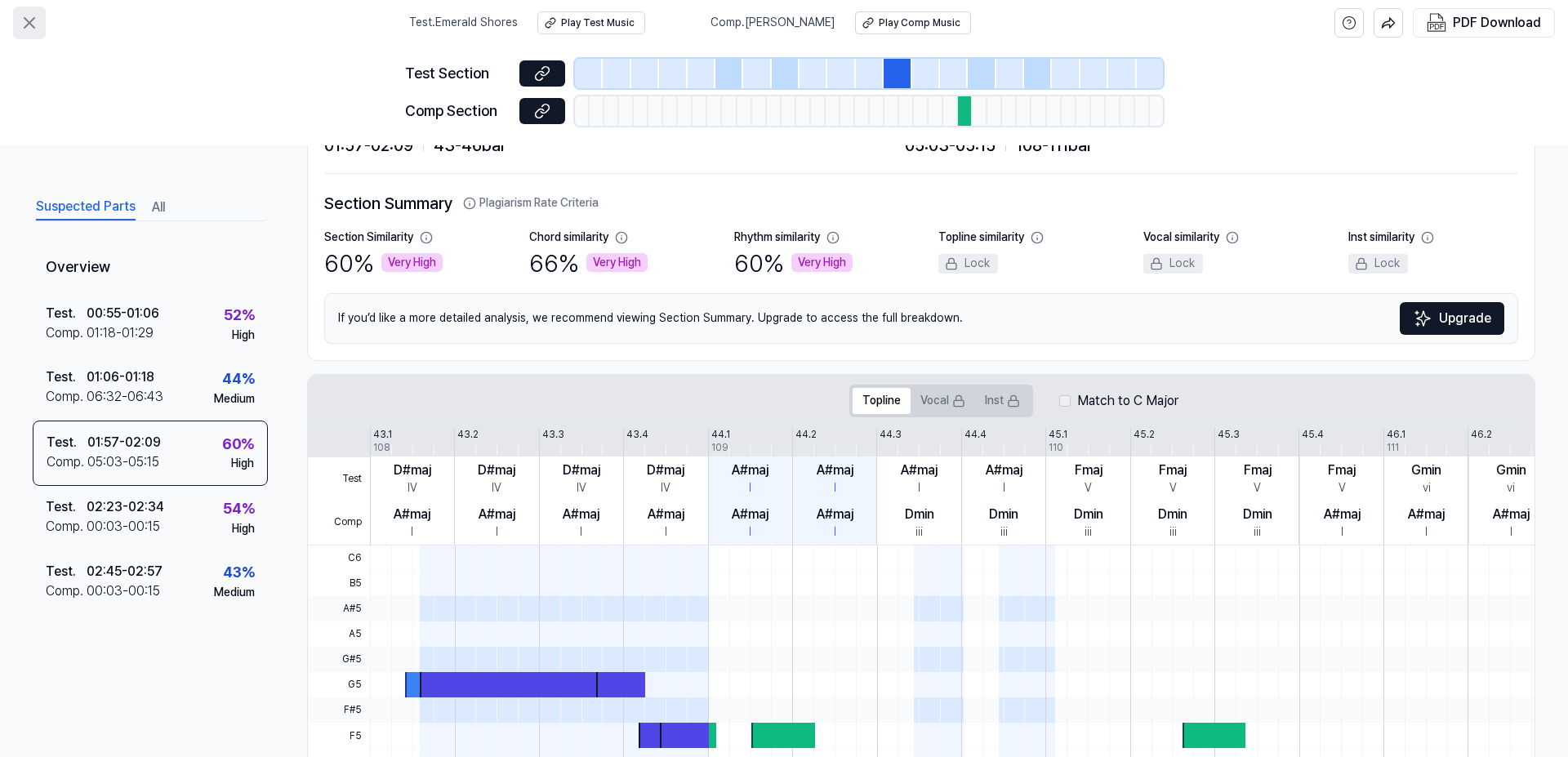
click at [35, 21] on icon at bounding box center [29, 22] width 20 height 20
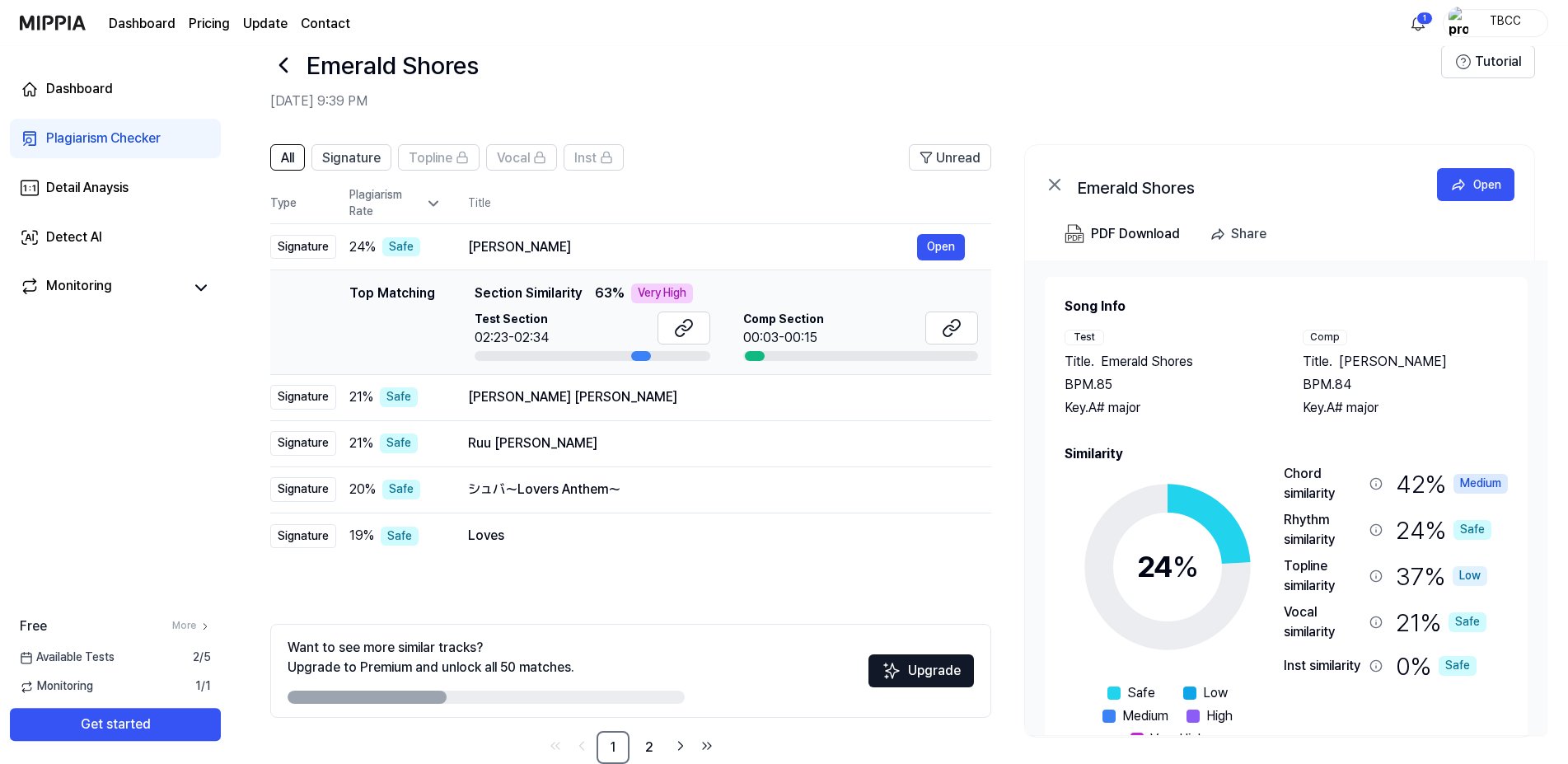
scroll to position [0, 0]
